Goal: Task Accomplishment & Management: Manage account settings

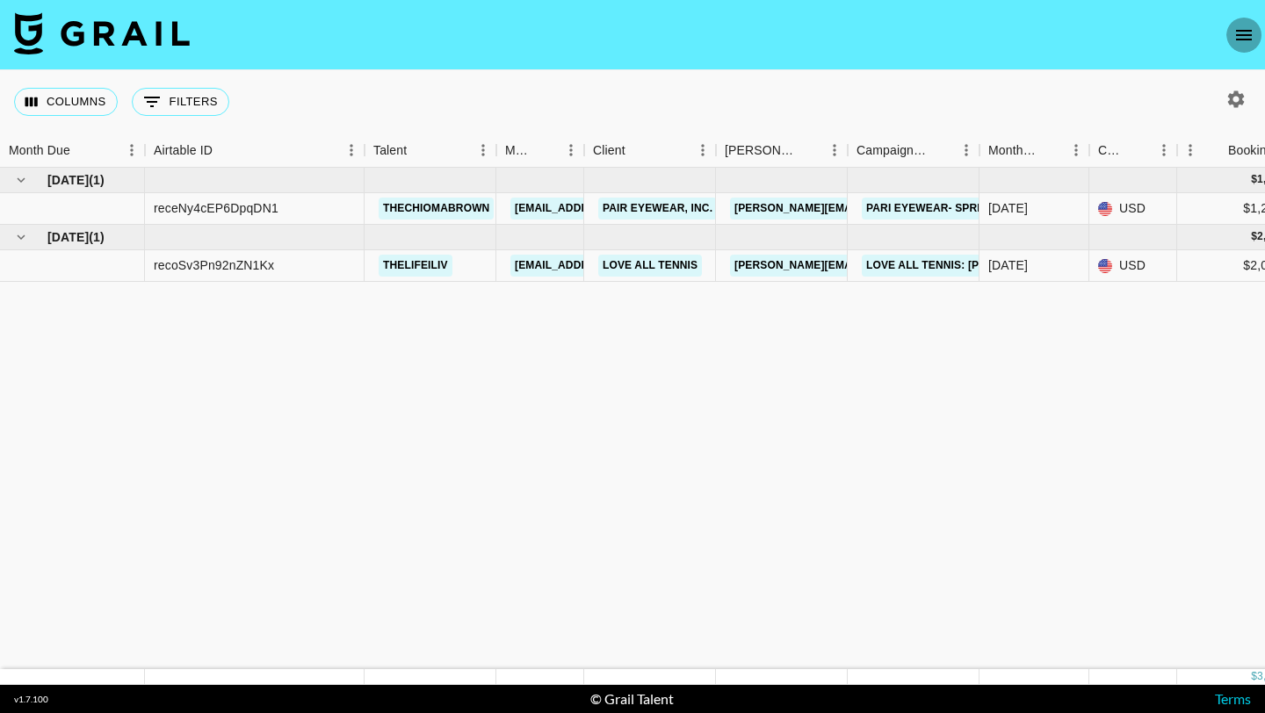
click at [1243, 37] on icon "open drawer" at bounding box center [1243, 35] width 21 height 21
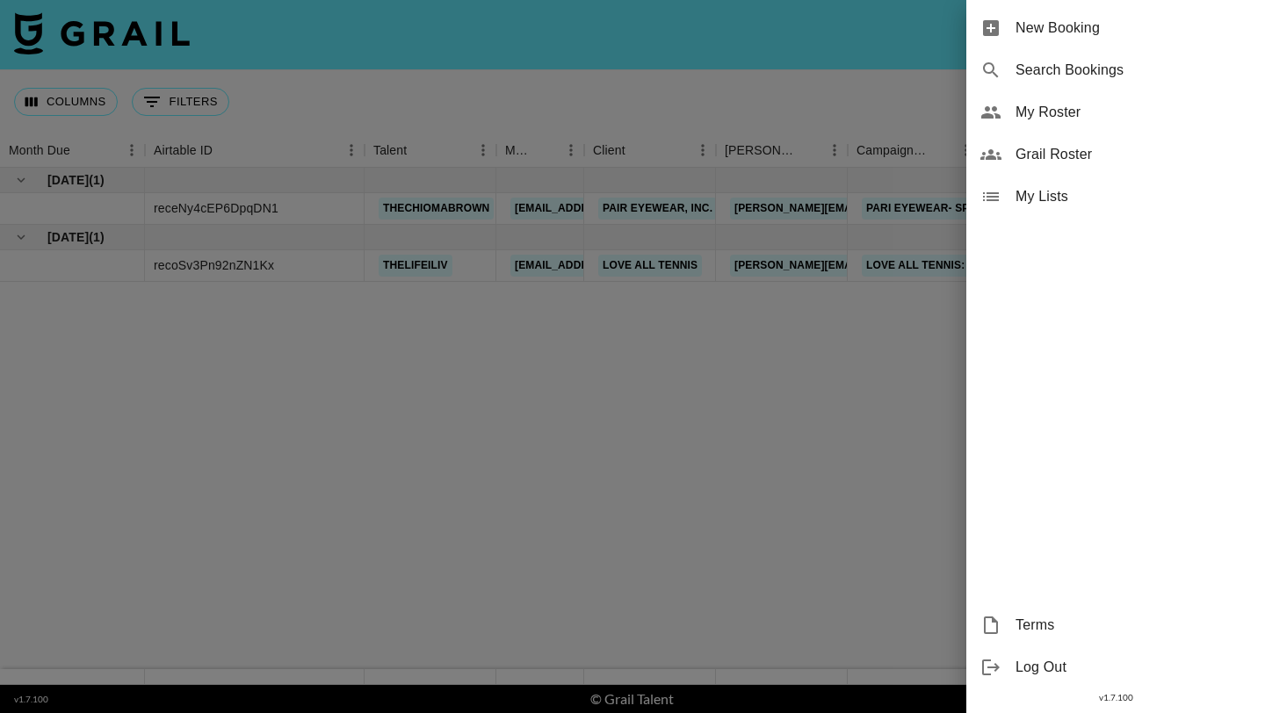
click at [1058, 112] on span "My Roster" at bounding box center [1132, 112] width 235 height 21
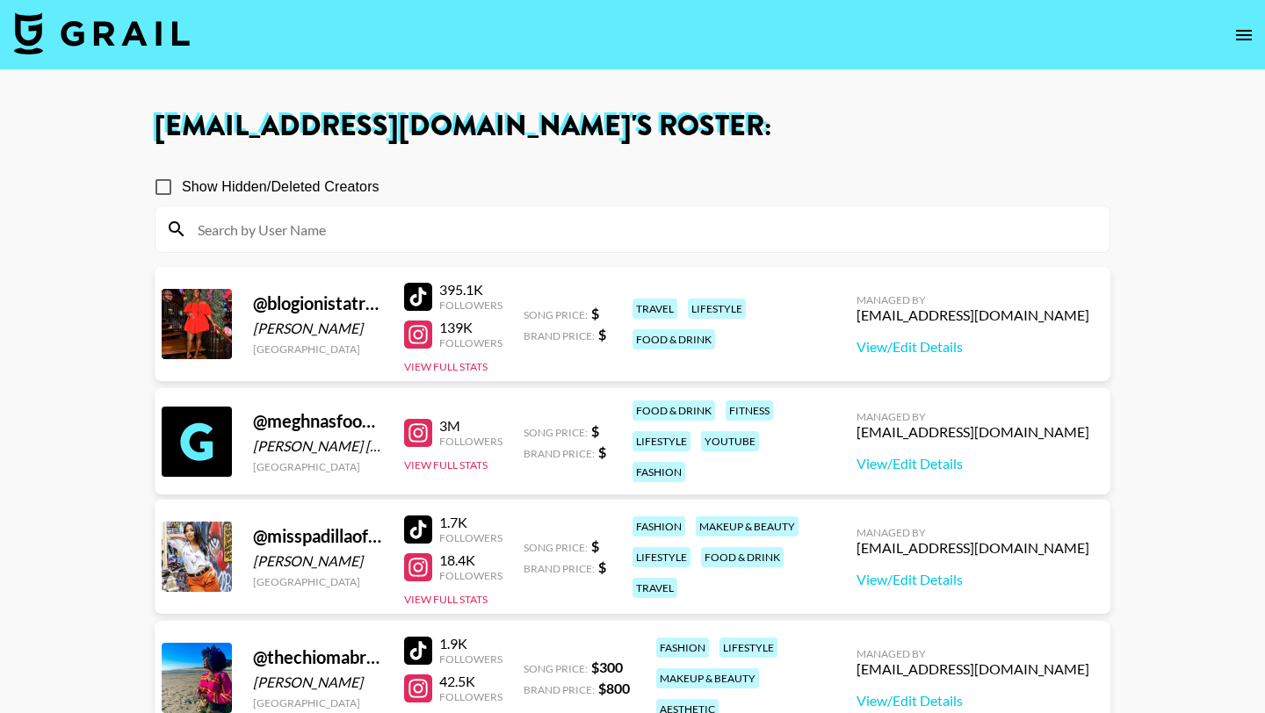
click at [1174, 516] on main "desireenicole@grail-talent.com 's Roster: Show Hidden/Deleted Creators @ blogio…" at bounding box center [632, 547] width 1265 height 954
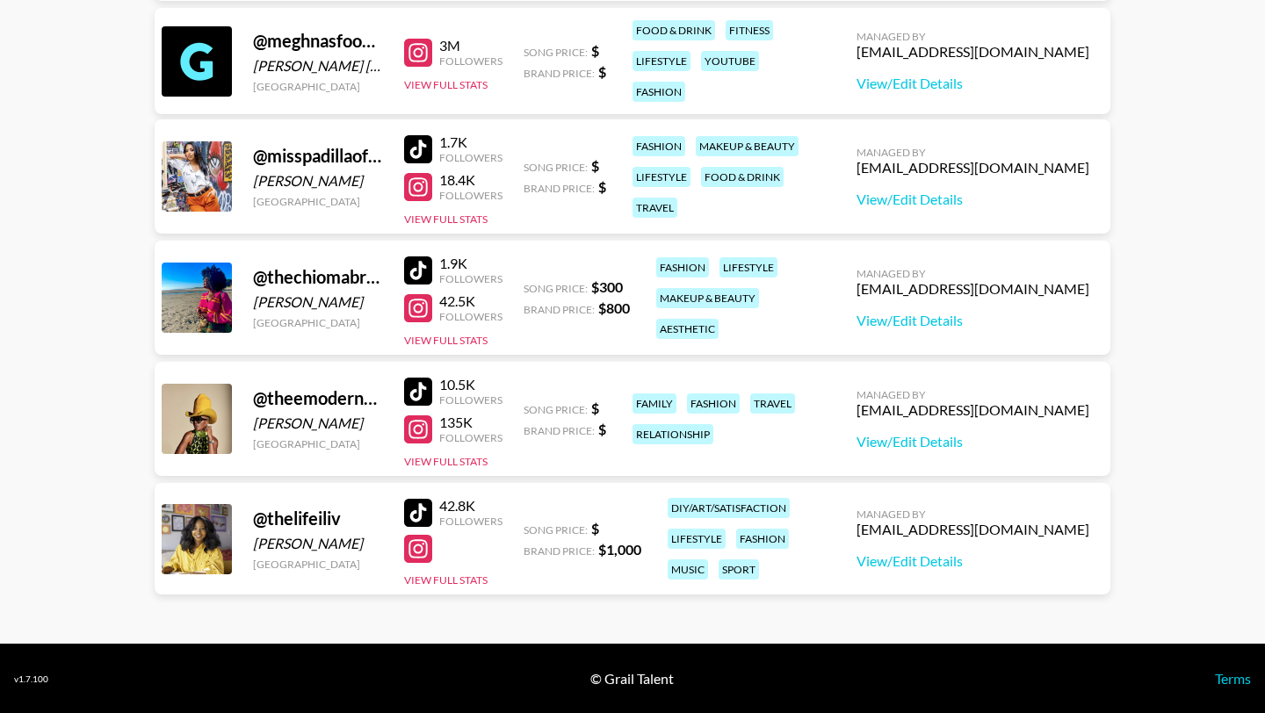
scroll to position [381, 0]
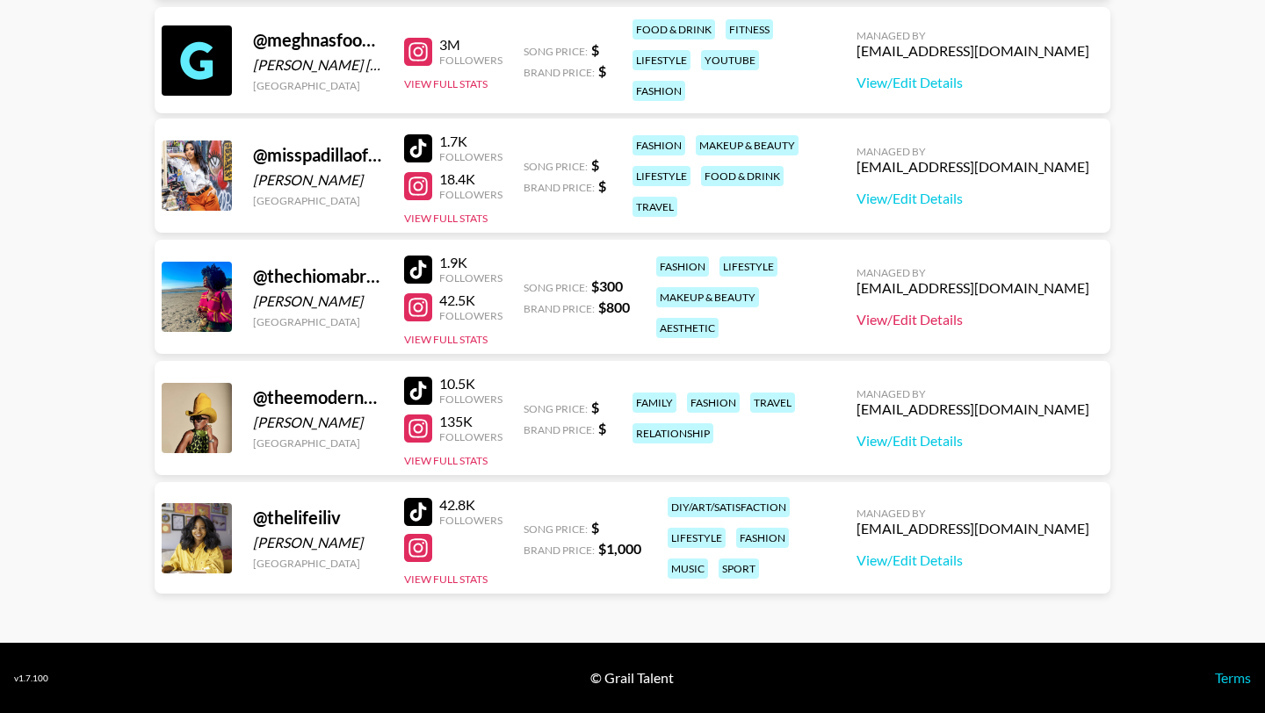
click at [942, 326] on link "View/Edit Details" at bounding box center [972, 320] width 233 height 18
click at [182, 299] on div at bounding box center [197, 297] width 70 height 70
click at [440, 341] on button "View Full Stats" at bounding box center [445, 339] width 83 height 13
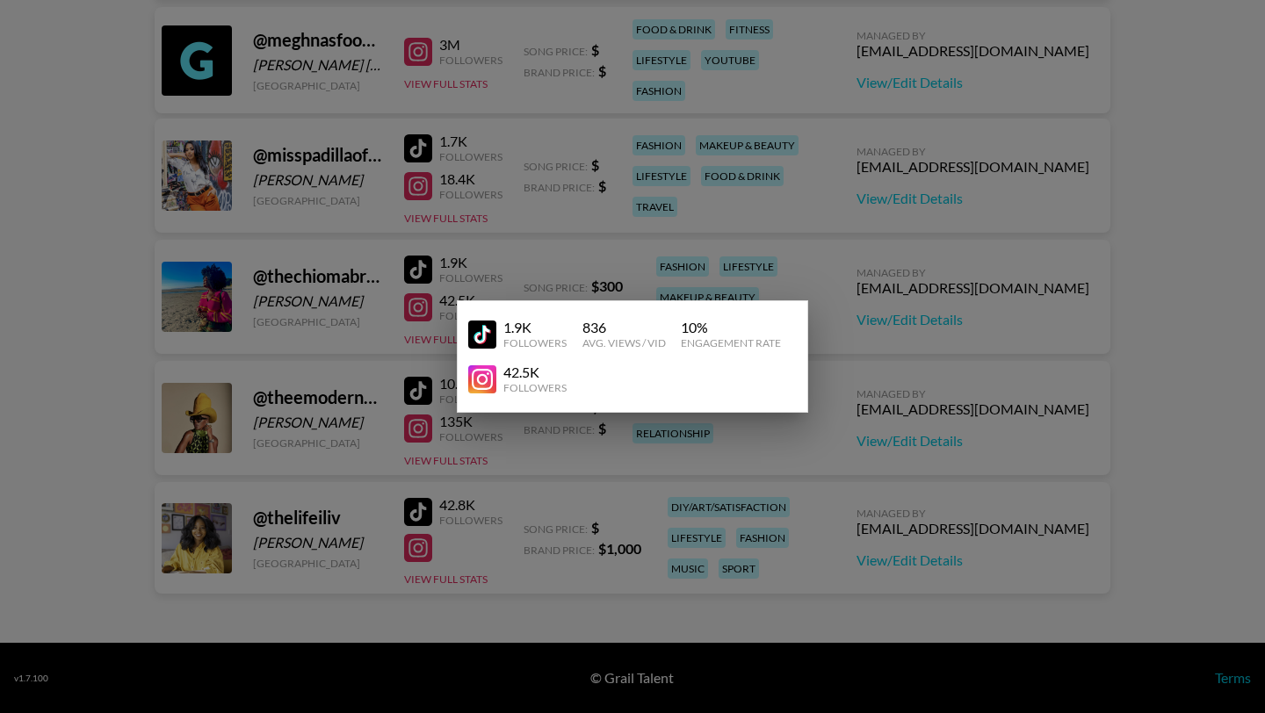
click at [963, 313] on div at bounding box center [632, 356] width 1265 height 713
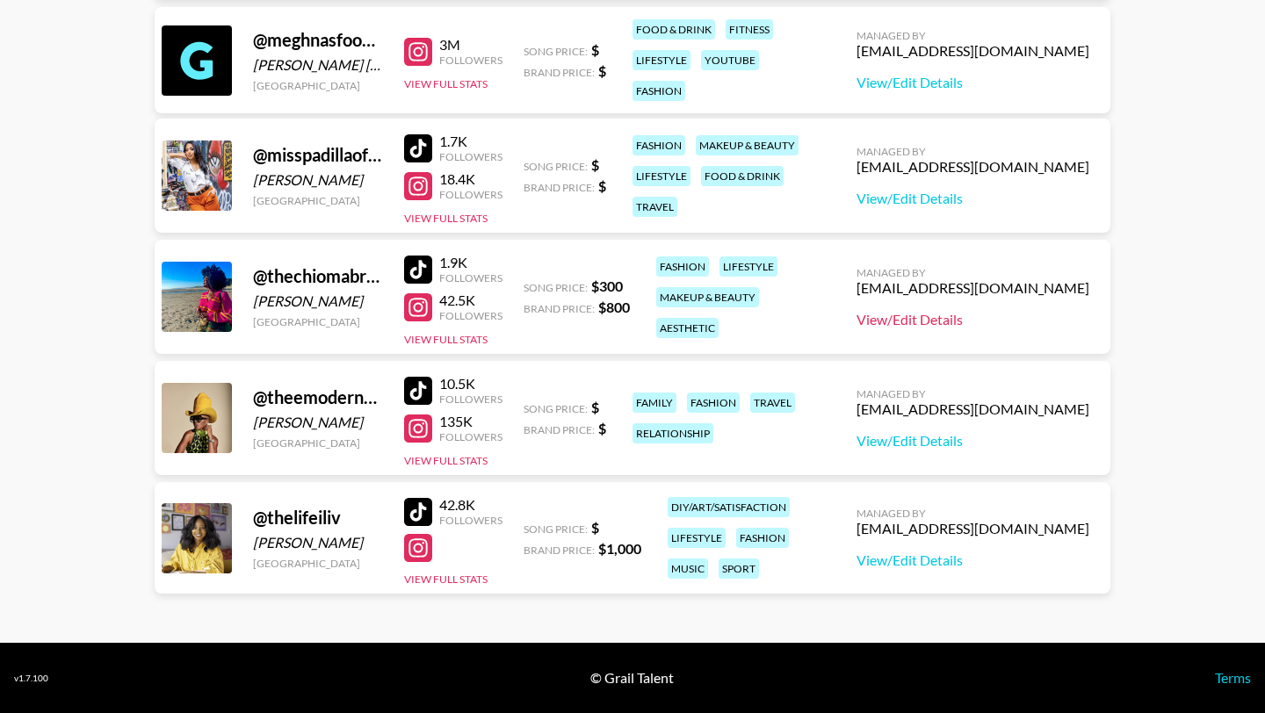
click at [963, 318] on link "View/Edit Details" at bounding box center [972, 320] width 233 height 18
click at [449, 335] on button "View Full Stats" at bounding box center [445, 339] width 83 height 13
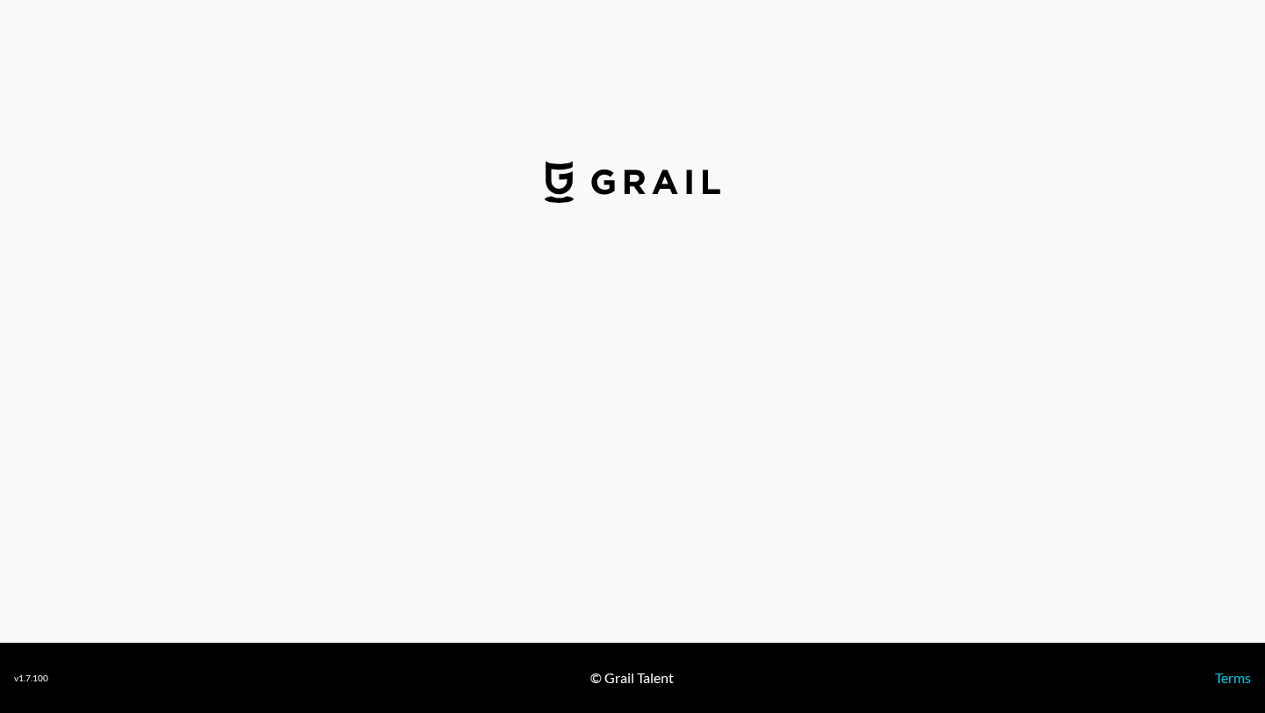
select select "USD"
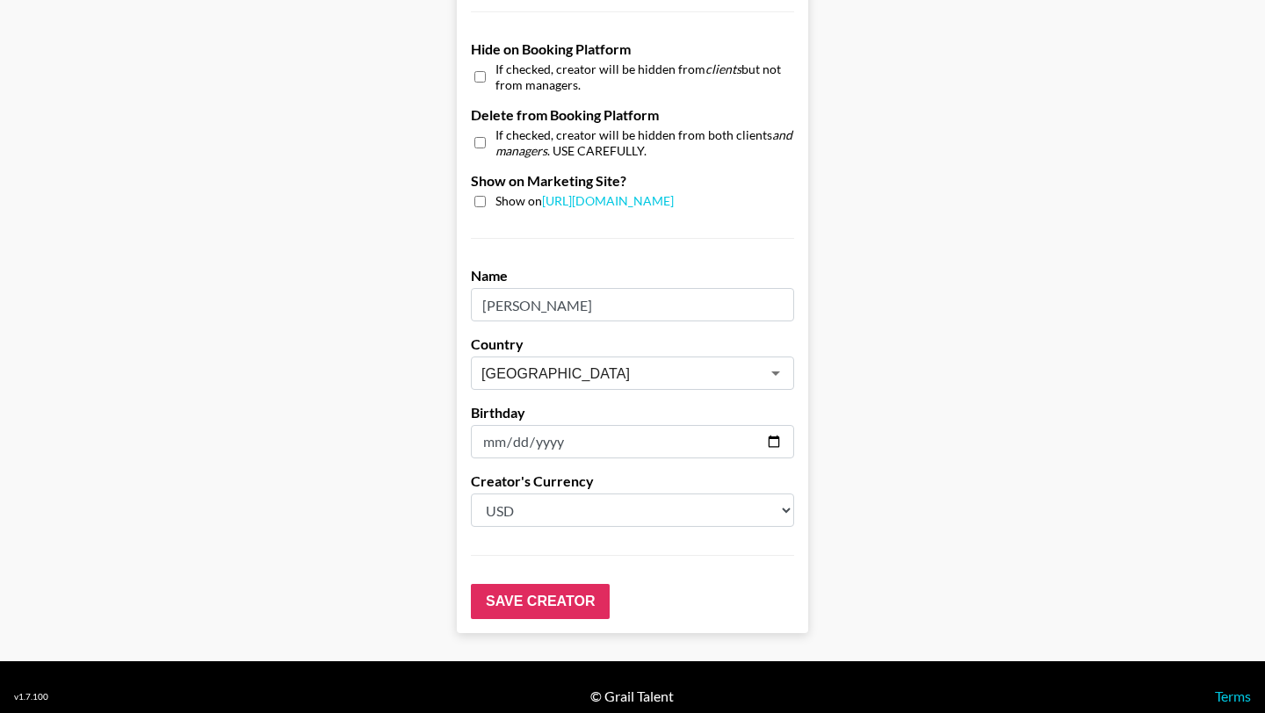
scroll to position [1669, 0]
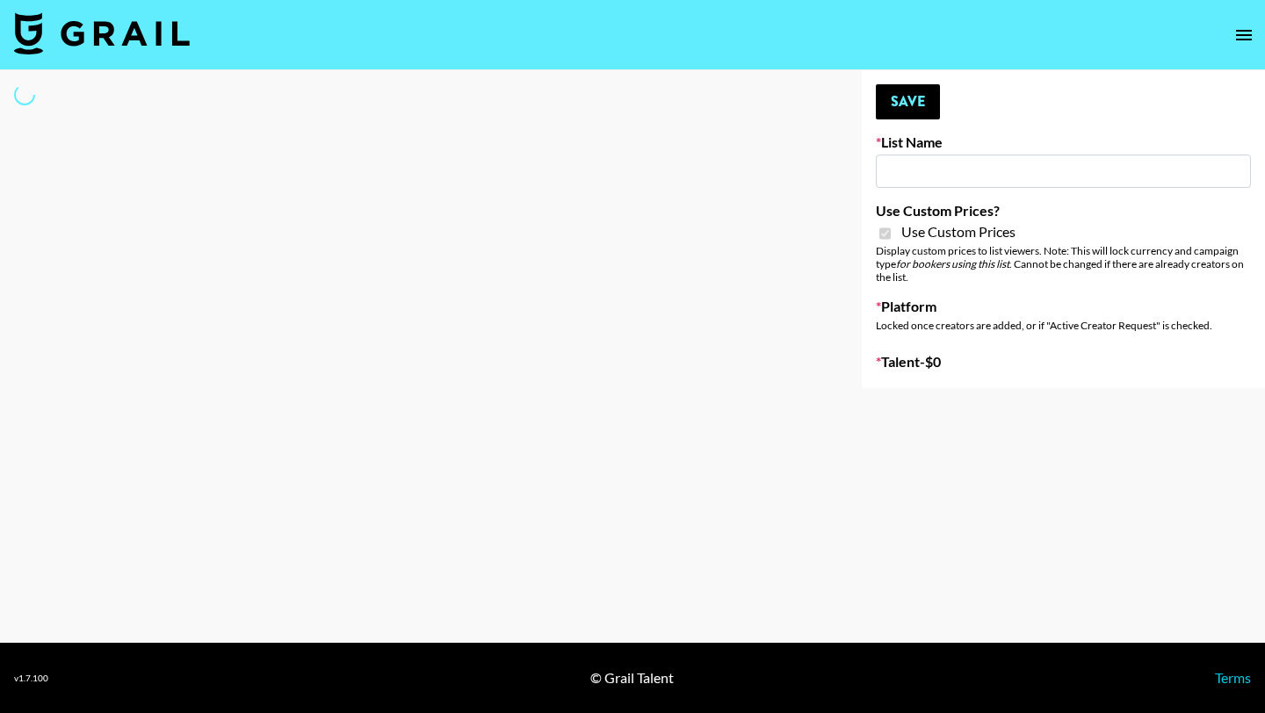
type input "Nippies"
checkbox input "true"
select select "Brand"
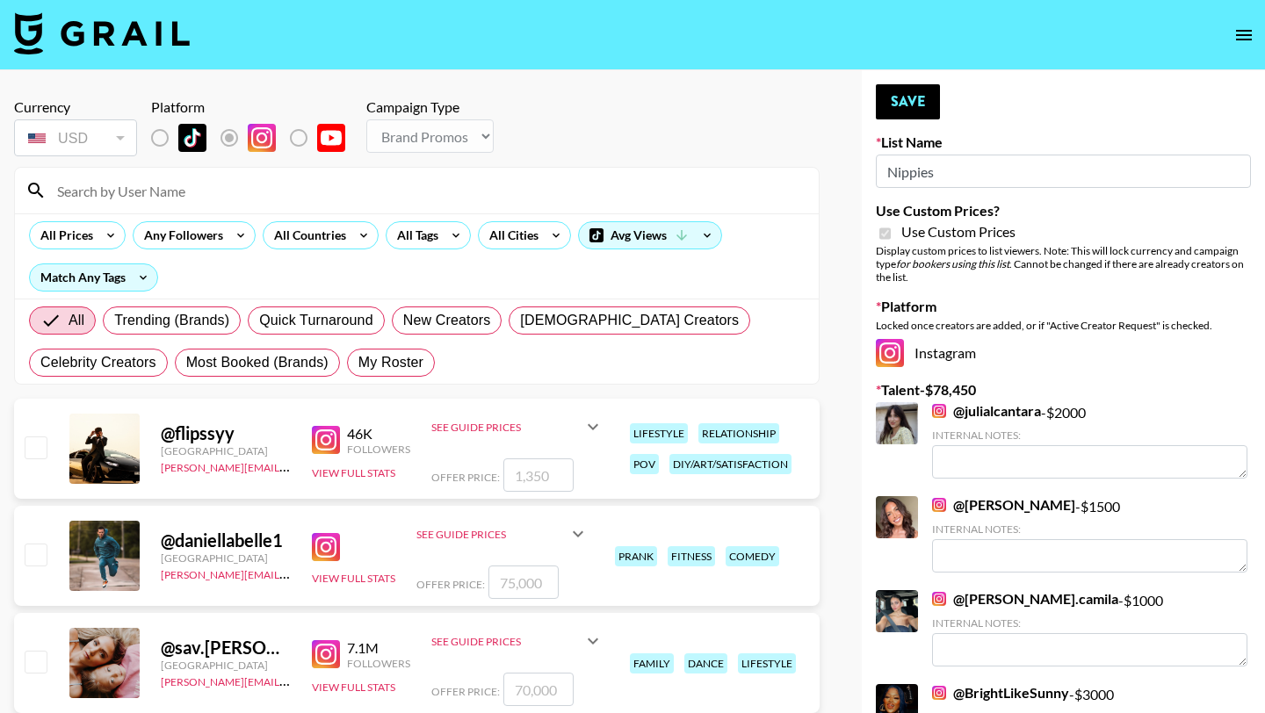
click at [174, 200] on input at bounding box center [427, 191] width 761 height 28
type input "thechiomabrown"
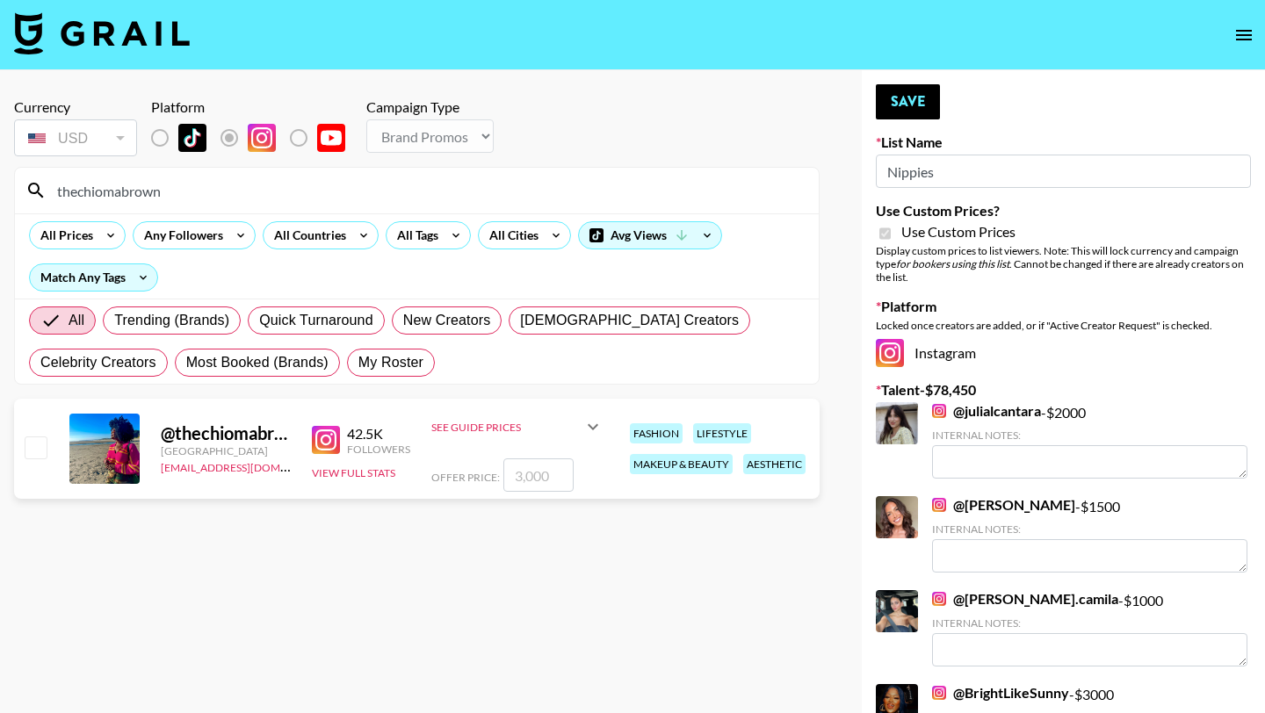
click at [36, 447] on input "checkbox" at bounding box center [35, 446] width 21 height 21
checkbox input "true"
type input "3000"
click at [897, 113] on button "Save" at bounding box center [908, 101] width 64 height 35
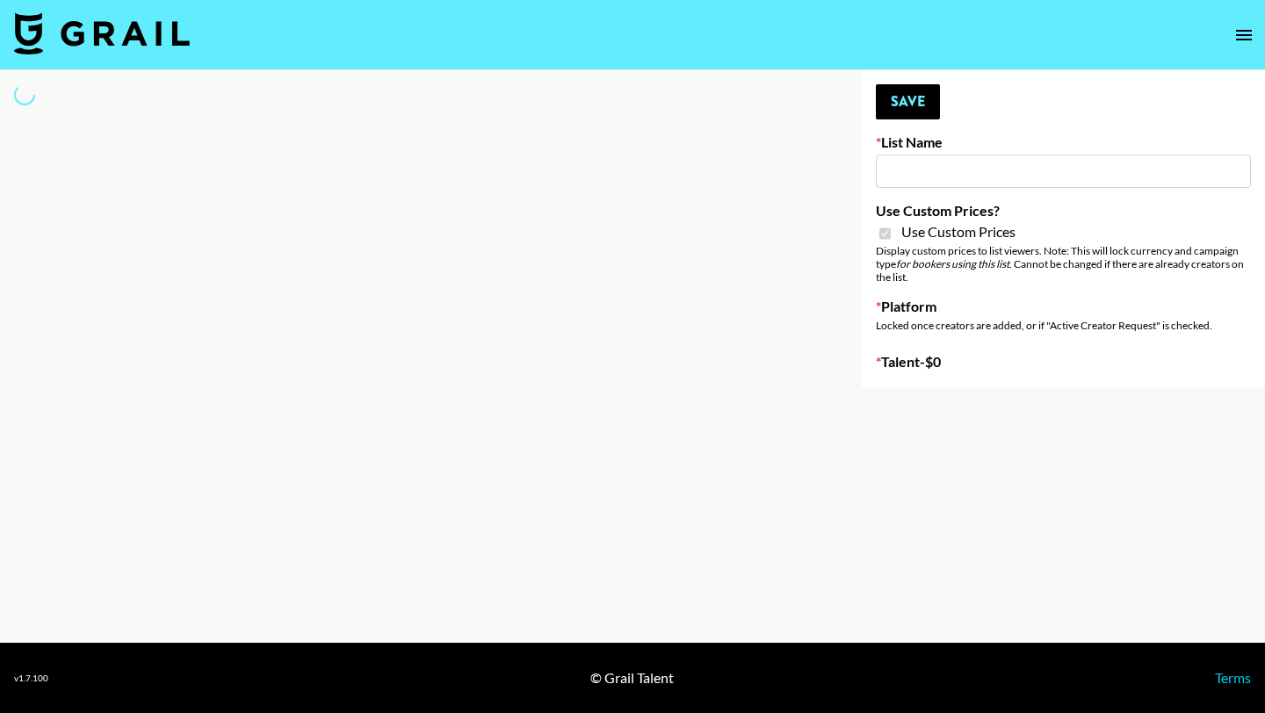
type input "Jinx Fall Campaign"
checkbox input "true"
select select "Brand"
type input "Jinx Fall Campaign"
checkbox input "true"
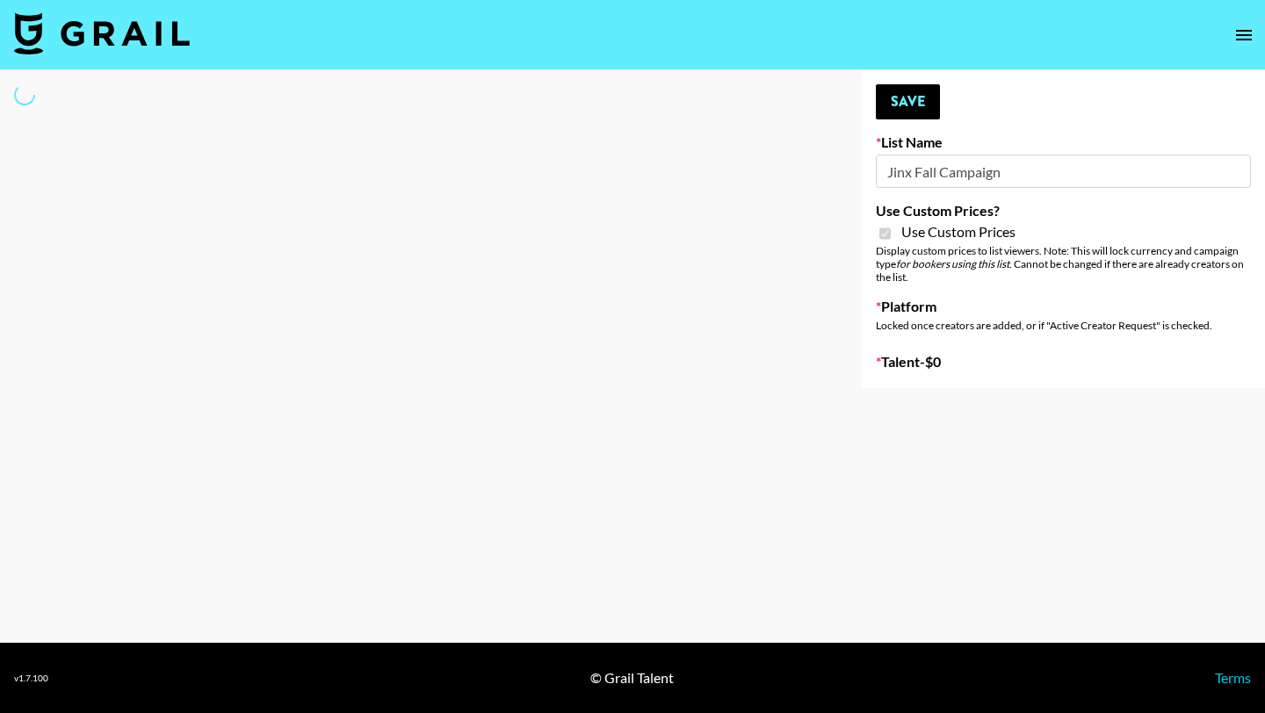
select select "Brand"
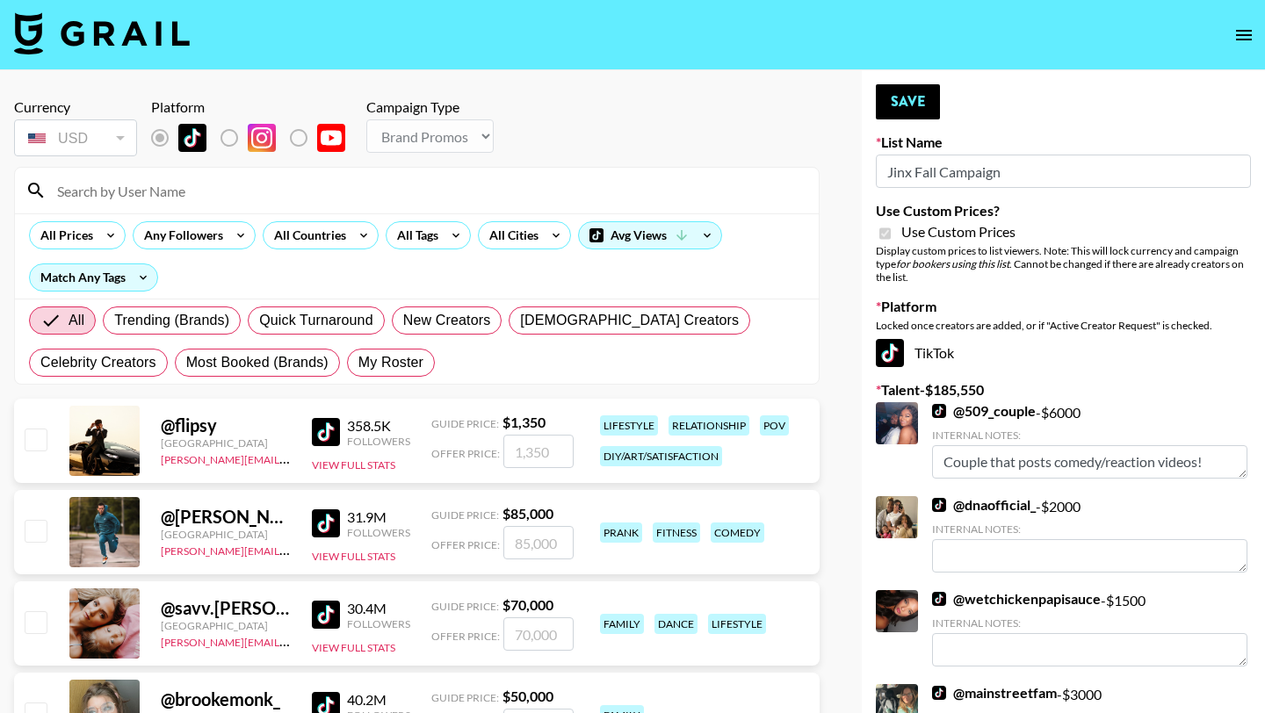
click at [285, 195] on input at bounding box center [427, 191] width 761 height 28
type input "thechiomabrown"
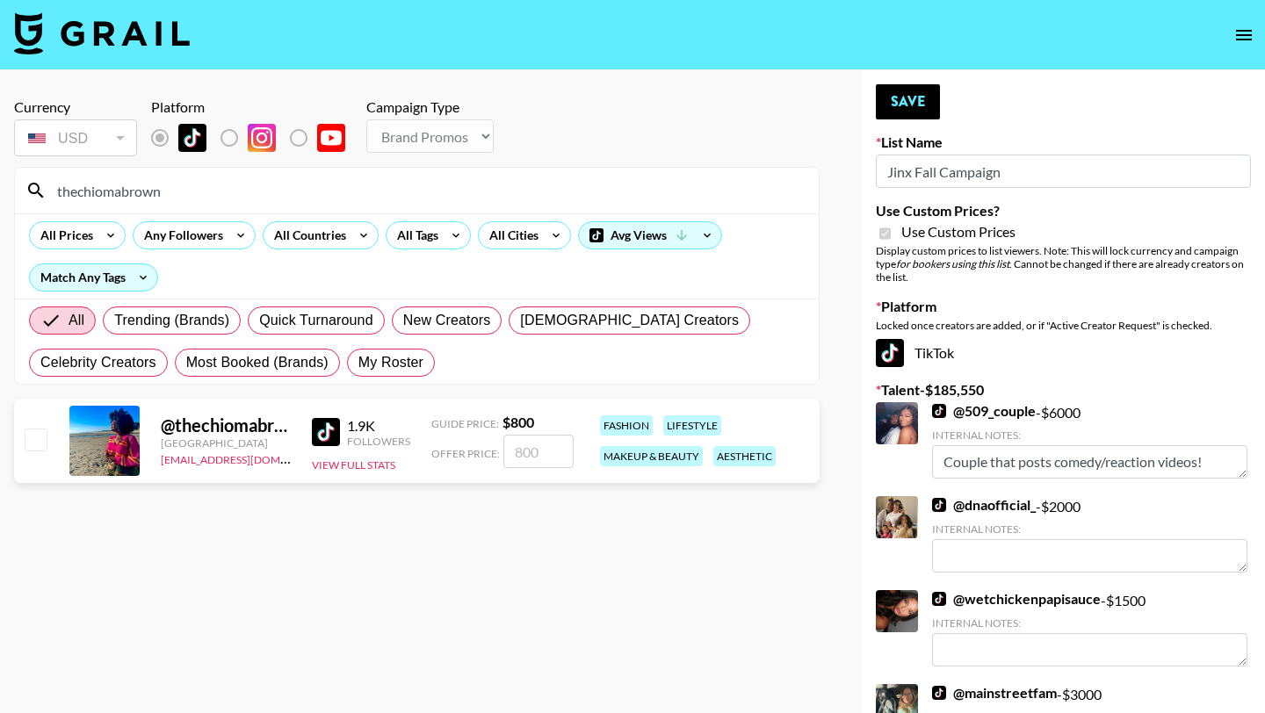
click at [40, 439] on input "checkbox" at bounding box center [35, 439] width 21 height 21
checkbox input "true"
click at [560, 459] on input "800" at bounding box center [538, 451] width 70 height 33
type input "8"
checkbox input "false"
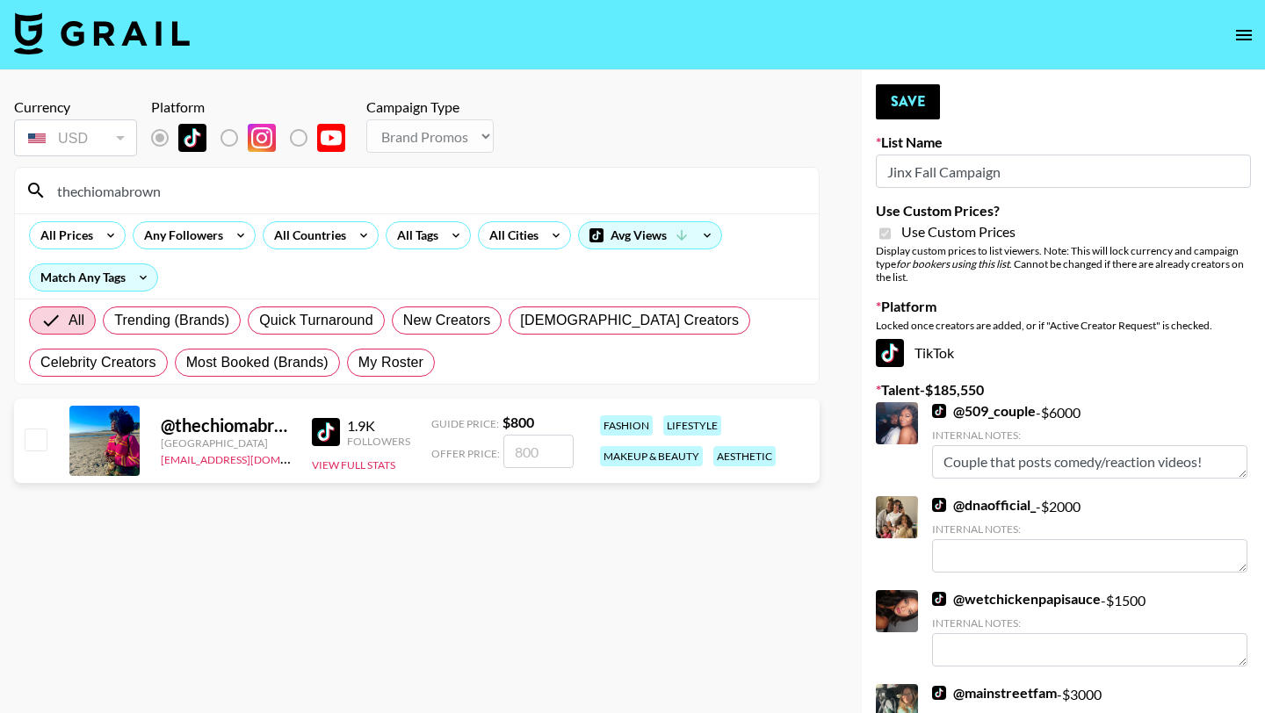
checkbox input "true"
type input "1300"
click at [900, 108] on button "Save" at bounding box center [908, 101] width 64 height 35
